Goal: Use online tool/utility: Utilize a website feature to perform a specific function

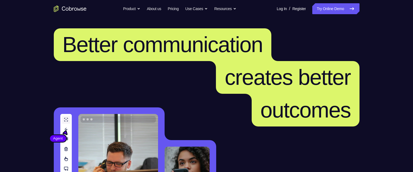
click at [327, 10] on link "Try Online Demo" at bounding box center [335, 8] width 47 height 11
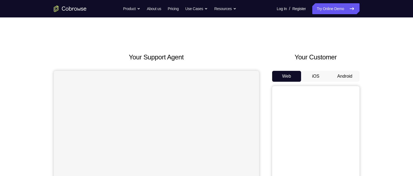
scroll to position [27, 0]
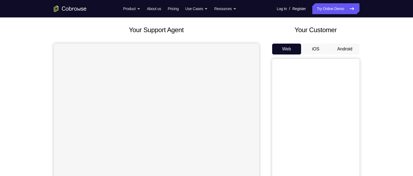
click at [347, 52] on button "Android" at bounding box center [344, 49] width 29 height 11
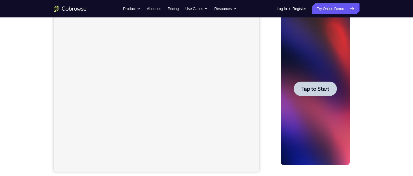
scroll to position [0, 0]
click at [311, 89] on span "Tap to Start" at bounding box center [315, 88] width 28 height 5
click at [311, 89] on div at bounding box center [315, 89] width 69 height 153
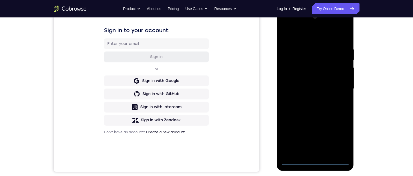
click at [317, 164] on div at bounding box center [315, 89] width 69 height 153
click at [341, 136] on div at bounding box center [315, 89] width 69 height 153
click at [304, 38] on div at bounding box center [315, 89] width 69 height 153
click at [307, 72] on div at bounding box center [315, 89] width 69 height 153
click at [339, 152] on div at bounding box center [315, 89] width 69 height 153
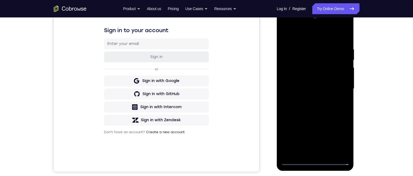
click at [313, 105] on div at bounding box center [315, 89] width 69 height 153
click at [338, 25] on div at bounding box center [315, 89] width 69 height 153
click at [290, 25] on div at bounding box center [315, 89] width 69 height 153
click at [289, 73] on div at bounding box center [315, 89] width 69 height 153
click at [339, 25] on div at bounding box center [315, 89] width 69 height 153
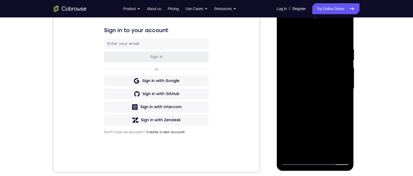
click at [320, 36] on div at bounding box center [315, 89] width 69 height 153
click at [306, 73] on div at bounding box center [315, 89] width 69 height 153
click at [312, 24] on div at bounding box center [315, 89] width 69 height 153
click at [346, 35] on div at bounding box center [315, 89] width 69 height 153
click at [339, 26] on div at bounding box center [315, 89] width 69 height 153
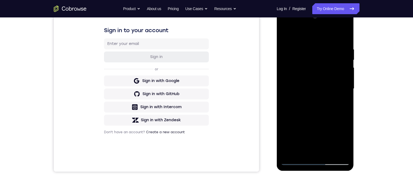
click at [309, 49] on div at bounding box center [315, 89] width 69 height 153
click at [315, 60] on div at bounding box center [315, 89] width 69 height 153
click at [316, 100] on div at bounding box center [315, 89] width 69 height 153
click at [315, 94] on div at bounding box center [315, 89] width 69 height 153
drag, startPoint x: 594, startPoint y: 24, endPoint x: 287, endPoint y: 35, distance: 306.9
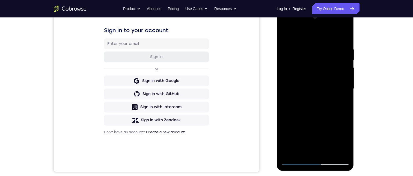
click at [287, 35] on div at bounding box center [315, 89] width 69 height 153
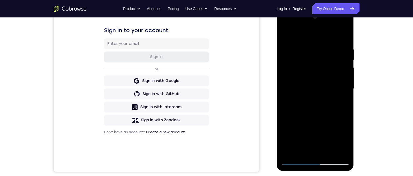
click at [287, 35] on div at bounding box center [315, 89] width 69 height 153
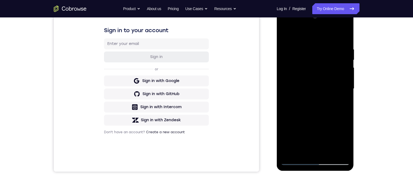
click at [341, 28] on div at bounding box center [315, 89] width 69 height 153
click at [316, 46] on div at bounding box center [315, 89] width 69 height 153
click at [285, 27] on div at bounding box center [315, 89] width 69 height 153
click at [334, 86] on div at bounding box center [315, 89] width 69 height 153
click at [307, 95] on div at bounding box center [315, 89] width 69 height 153
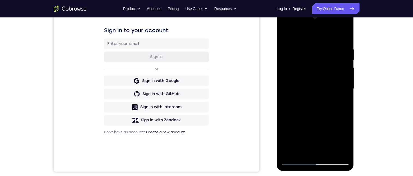
click at [311, 102] on div at bounding box center [315, 89] width 69 height 153
click at [309, 100] on div at bounding box center [315, 89] width 69 height 153
click at [309, 84] on div at bounding box center [315, 89] width 69 height 153
click at [308, 86] on div at bounding box center [315, 89] width 69 height 153
click at [317, 111] on div at bounding box center [315, 89] width 69 height 153
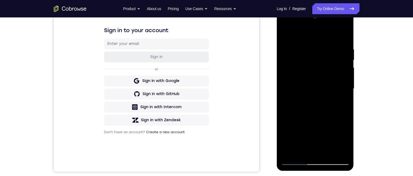
click at [330, 152] on div at bounding box center [315, 89] width 69 height 153
click at [319, 116] on div at bounding box center [315, 89] width 69 height 153
drag, startPoint x: 292, startPoint y: 34, endPoint x: 347, endPoint y: 98, distance: 84.4
click at [355, 54] on html "Online web based iOS Simulators and Android Emulators. Run iPhone, iPad, Mobile…" at bounding box center [316, 90] width 78 height 164
click at [295, 162] on div at bounding box center [315, 89] width 69 height 153
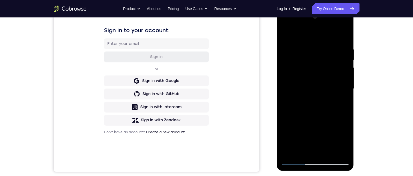
drag, startPoint x: 307, startPoint y: 122, endPoint x: 308, endPoint y: 58, distance: 64.2
click at [308, 58] on div at bounding box center [315, 89] width 69 height 153
